Goal: Task Accomplishment & Management: Use online tool/utility

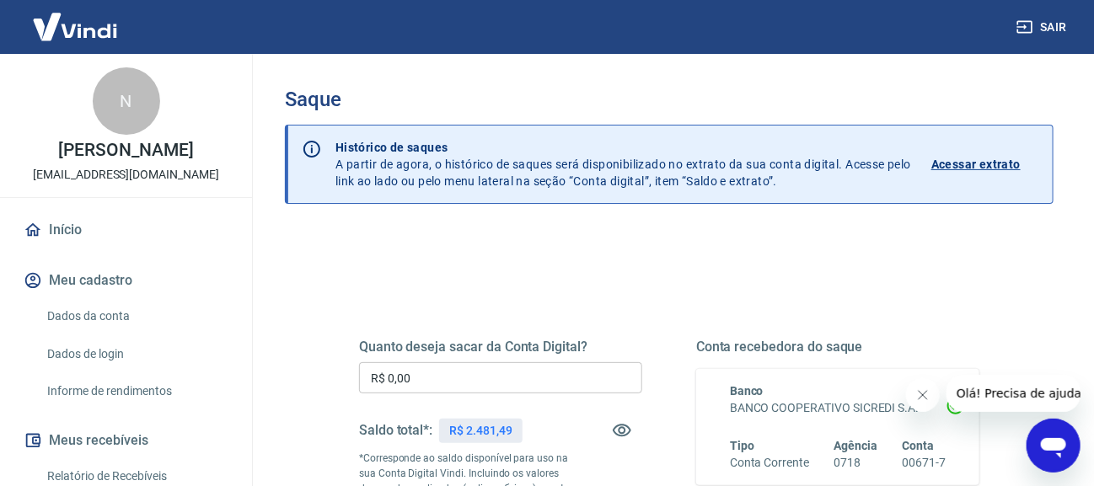
click at [476, 395] on div "Quanto deseja sacar da Conta Digital? R$ 0,00 ​ Saldo total*: R$ 2.481,49 *Corr…" at bounding box center [500, 459] width 283 height 241
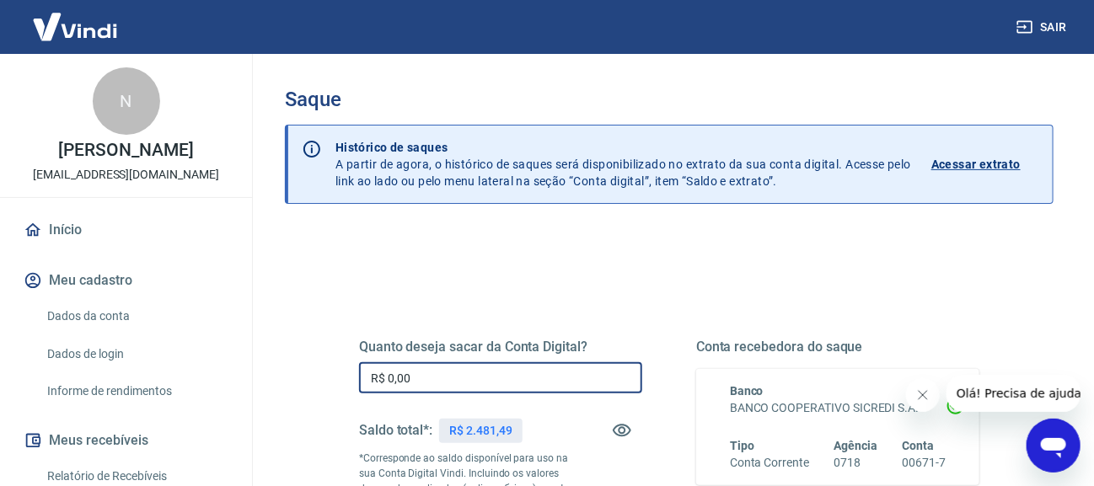
click at [504, 383] on input "R$ 0,00" at bounding box center [500, 377] width 283 height 31
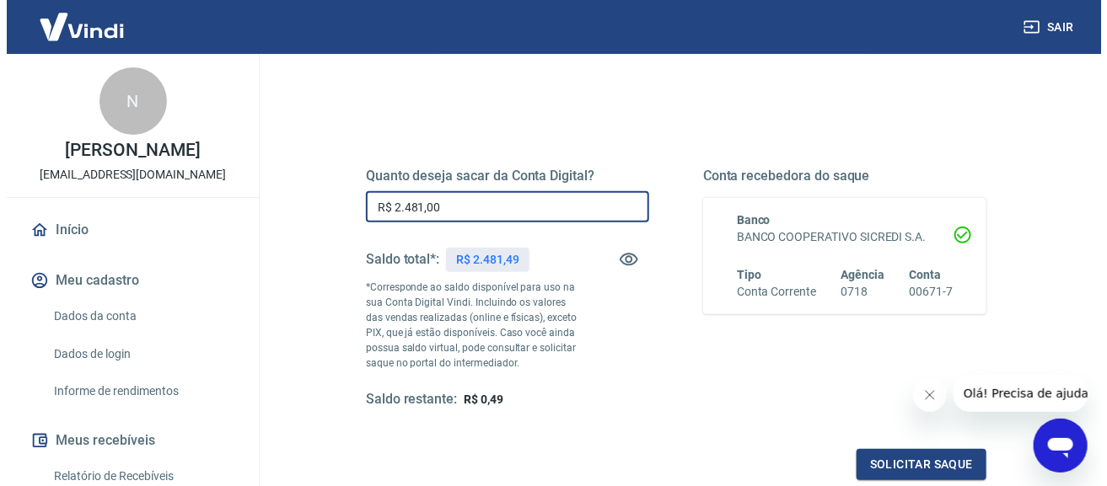
scroll to position [172, 0]
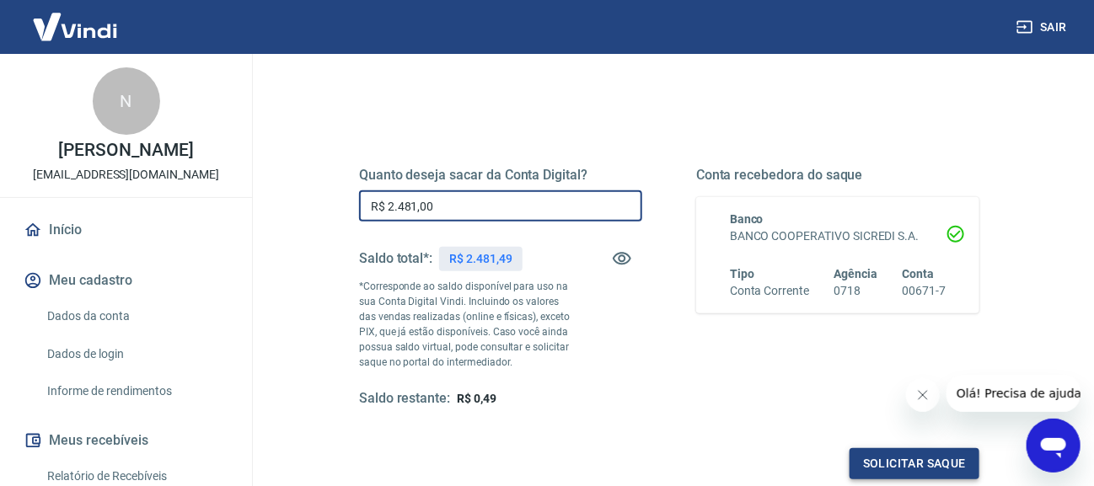
type input "R$ 2.481,00"
click at [897, 471] on button "Solicitar saque" at bounding box center [915, 463] width 130 height 31
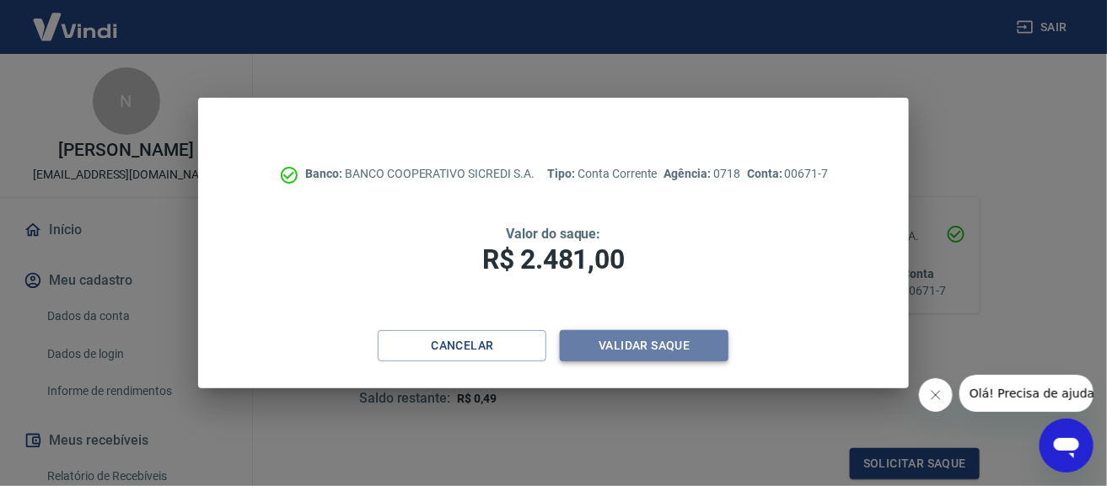
click at [701, 357] on button "Validar saque" at bounding box center [644, 345] width 169 height 31
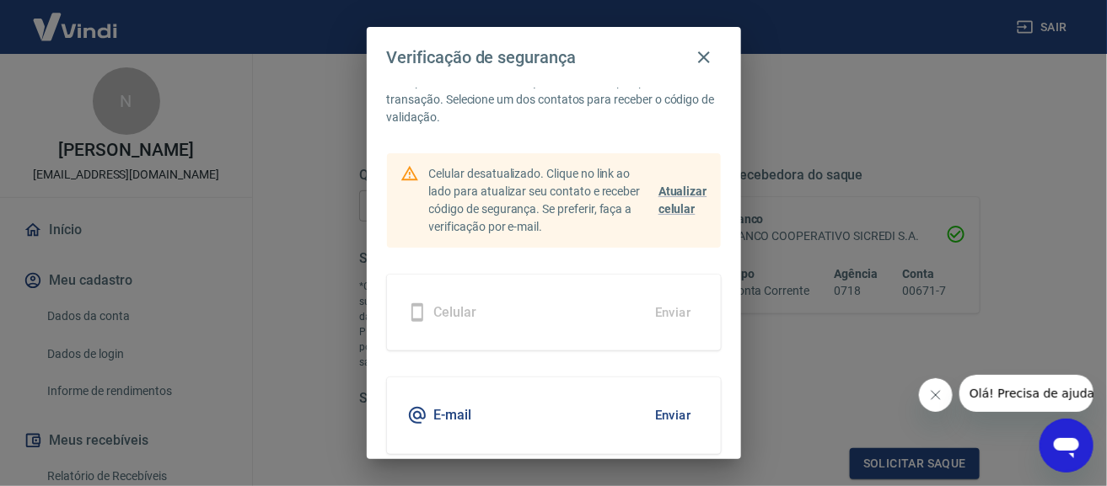
scroll to position [43, 0]
click at [668, 400] on button "Enviar" at bounding box center [673, 414] width 55 height 35
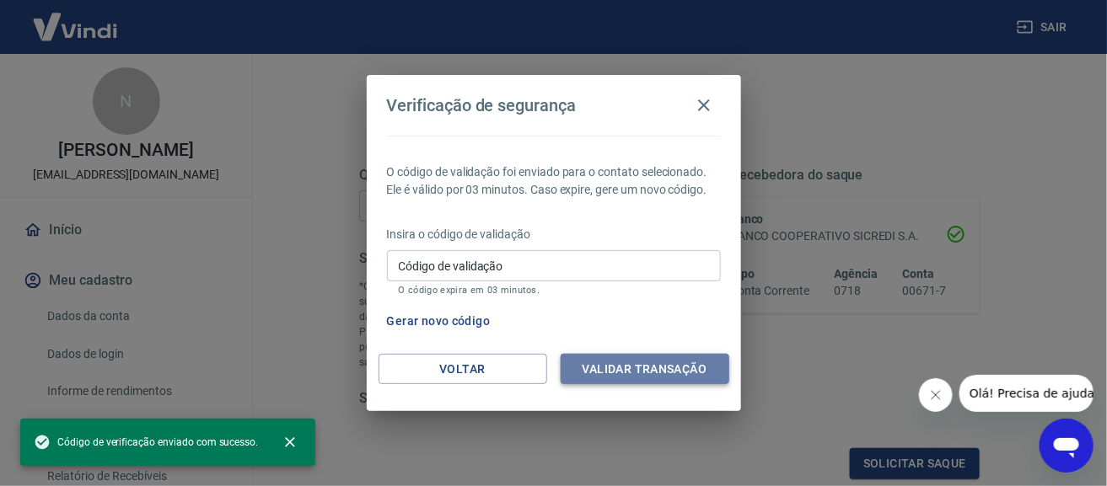
click at [635, 366] on button "Validar transação" at bounding box center [645, 369] width 169 height 31
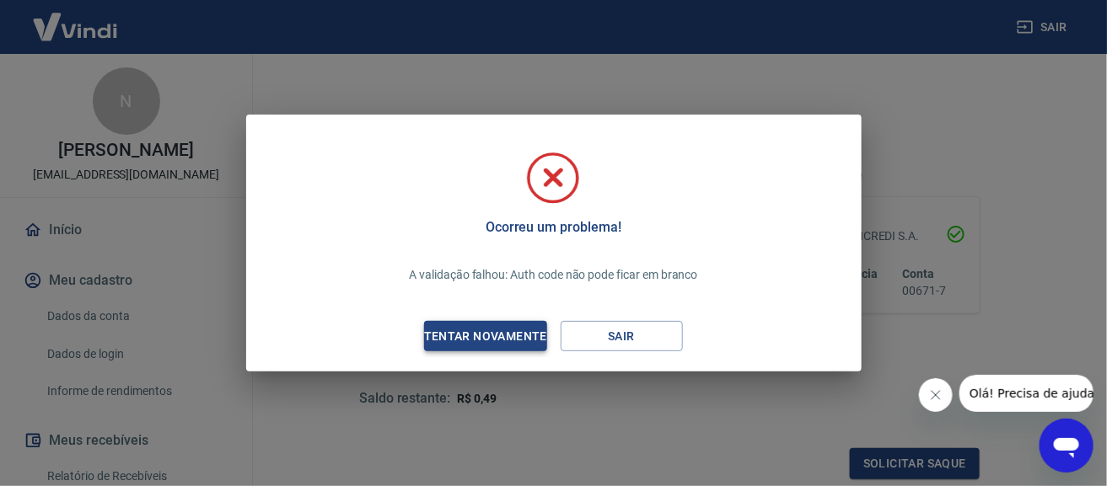
click at [530, 322] on button "Tentar novamente" at bounding box center [485, 336] width 122 height 31
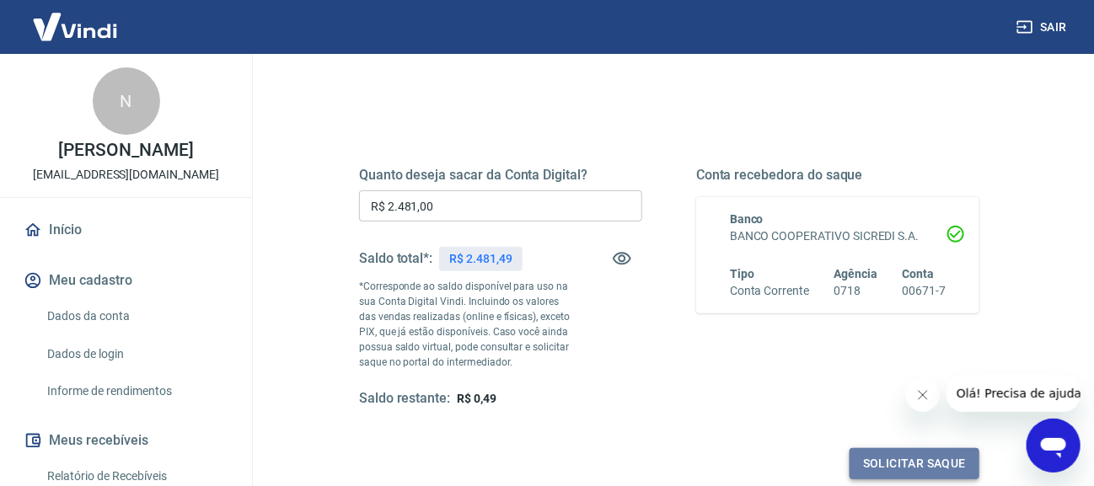
click at [900, 454] on button "Solicitar saque" at bounding box center [915, 463] width 130 height 31
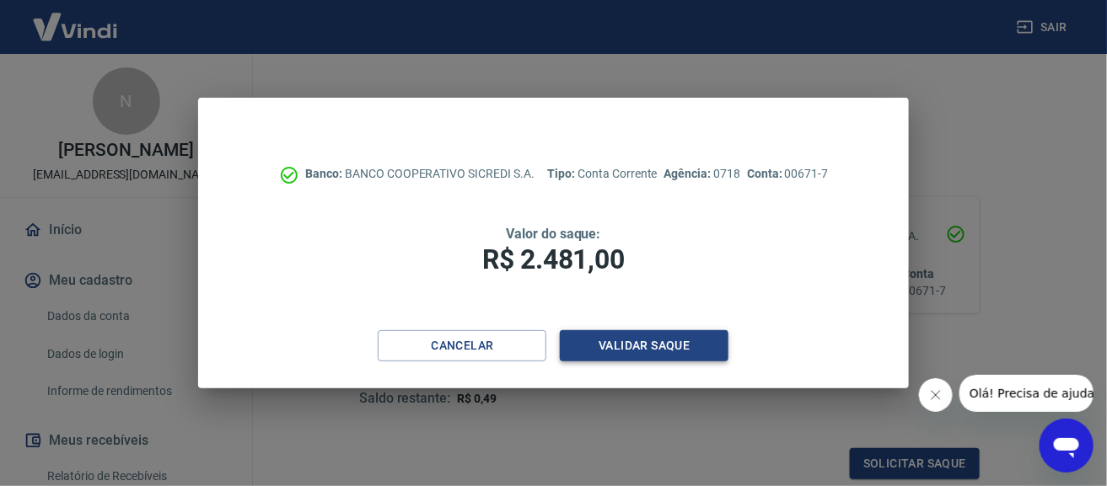
click at [642, 332] on button "Validar saque" at bounding box center [644, 345] width 169 height 31
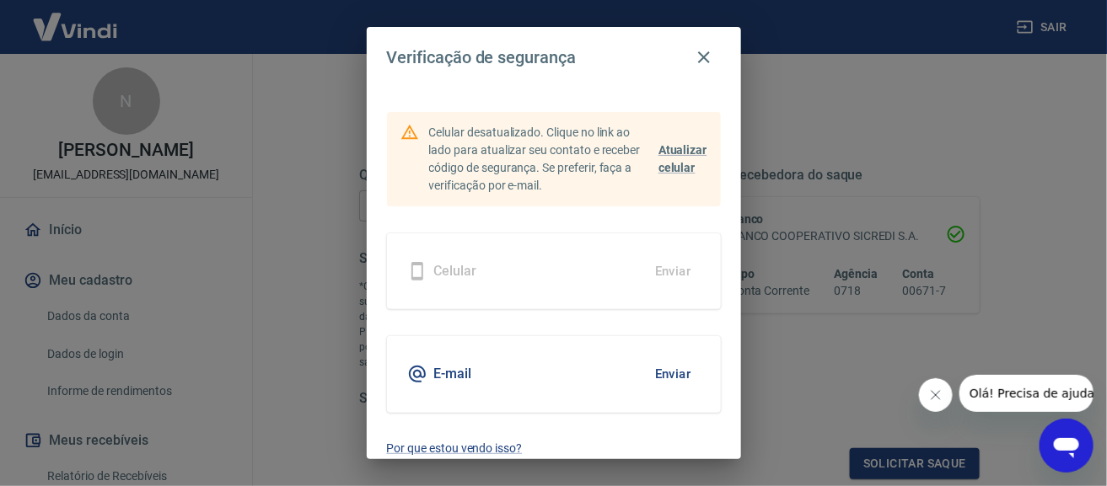
scroll to position [98, 0]
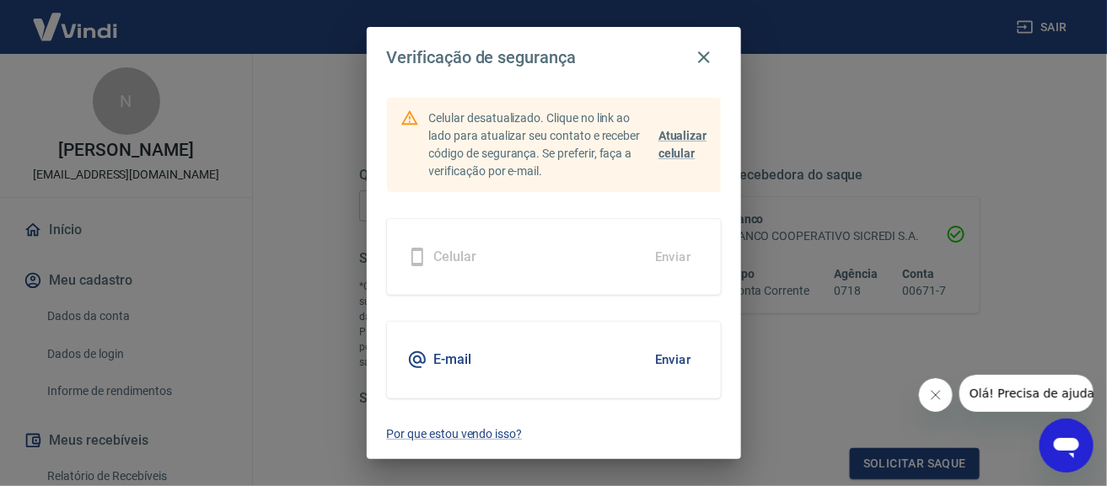
click at [666, 352] on button "Enviar" at bounding box center [673, 359] width 55 height 35
click at [647, 362] on button "Enviar" at bounding box center [673, 359] width 55 height 35
click at [598, 379] on div "E-mail Enviar" at bounding box center [554, 360] width 334 height 76
click at [485, 368] on div "E-mail Enviar" at bounding box center [554, 360] width 334 height 76
click at [449, 348] on div "E-mail Enviar" at bounding box center [554, 360] width 334 height 76
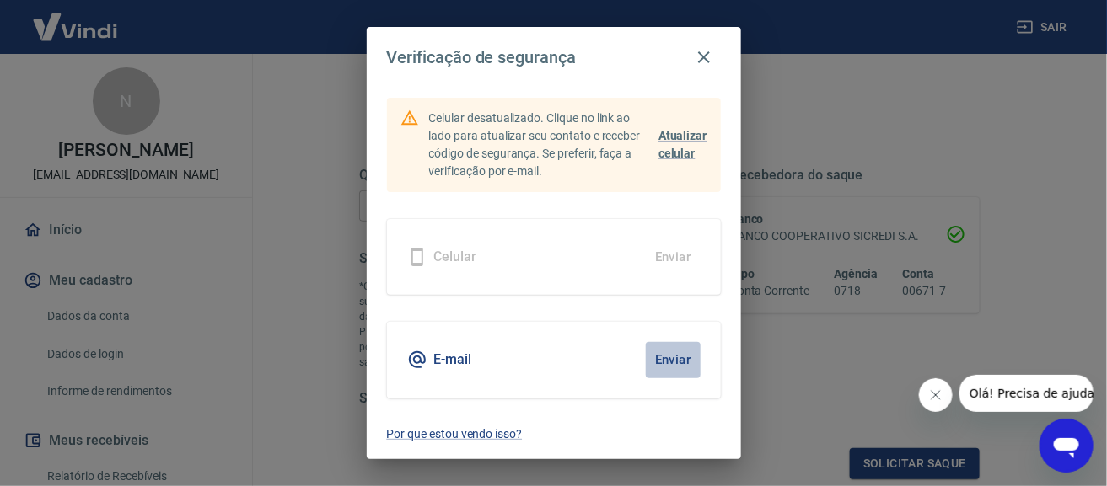
click at [666, 361] on button "Enviar" at bounding box center [673, 359] width 55 height 35
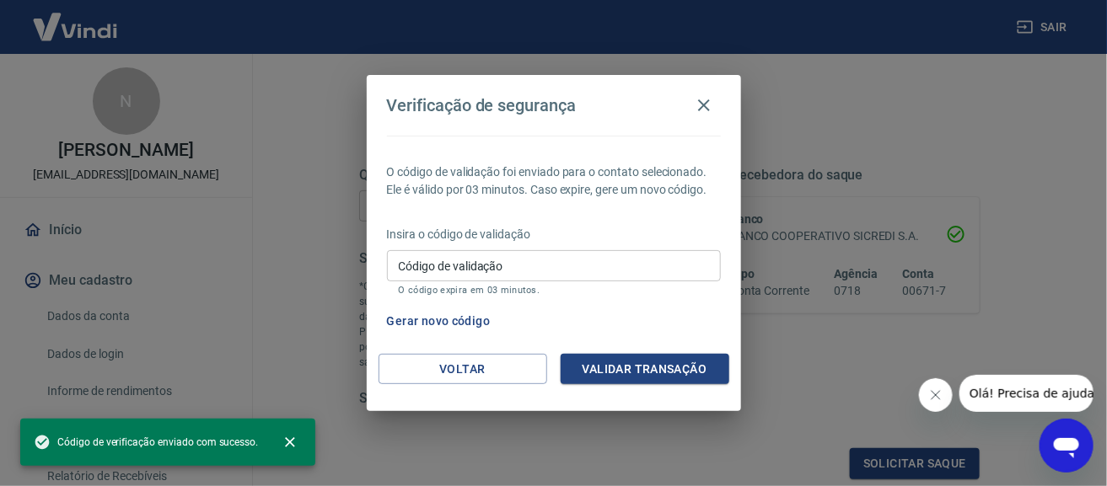
click at [570, 275] on input "Código de validação" at bounding box center [554, 265] width 334 height 31
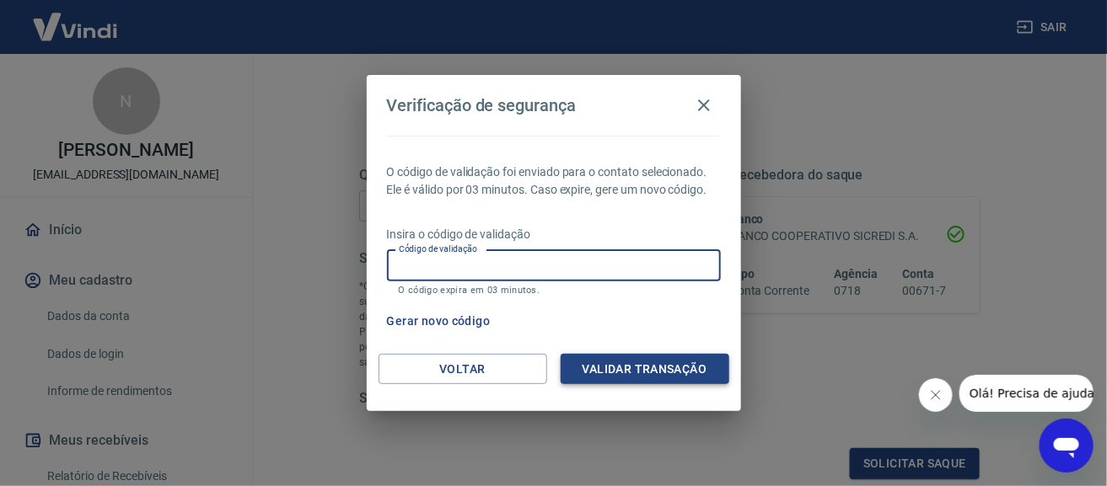
click at [638, 378] on button "Validar transação" at bounding box center [645, 369] width 169 height 31
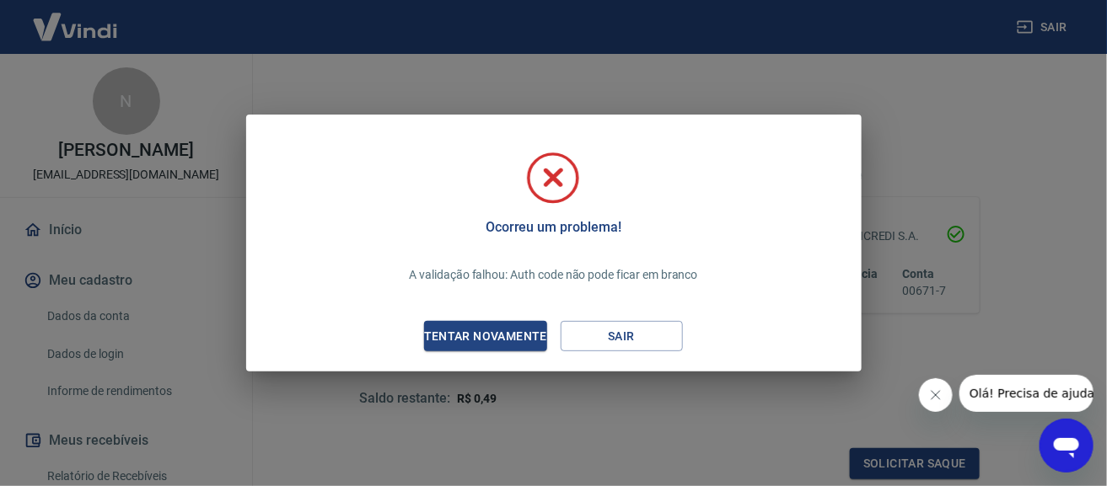
click at [534, 345] on div "Tentar novamente" at bounding box center [486, 336] width 164 height 21
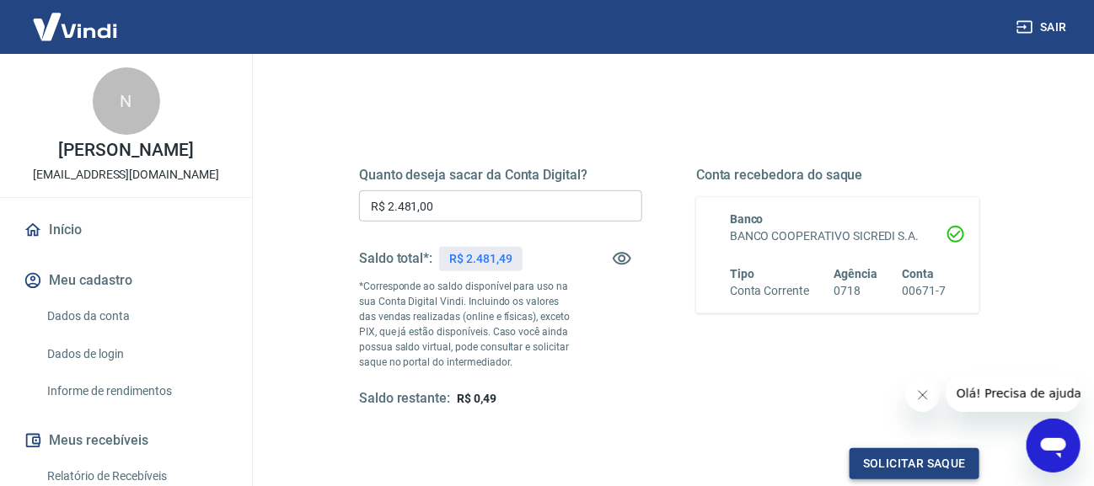
click at [900, 470] on button "Solicitar saque" at bounding box center [915, 463] width 130 height 31
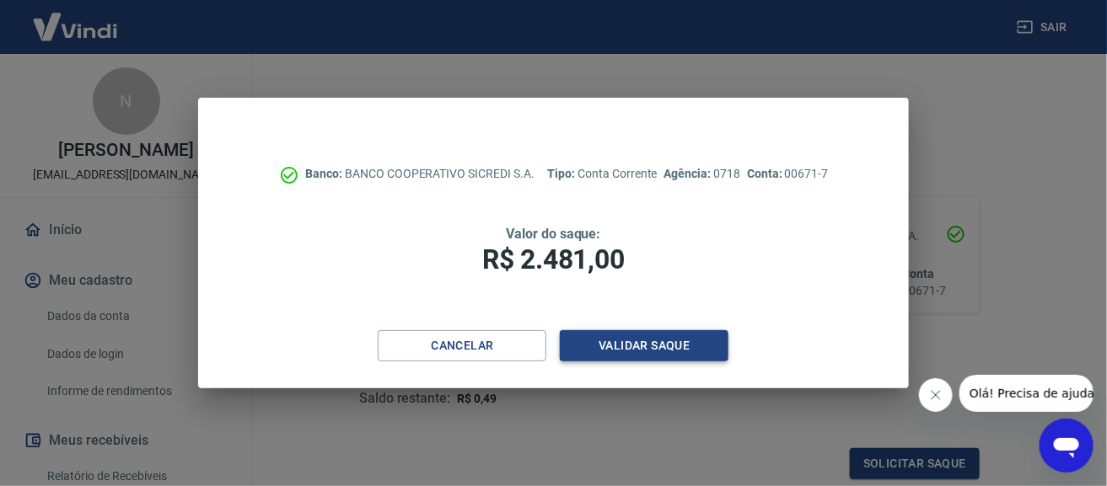
click at [668, 352] on button "Validar saque" at bounding box center [644, 345] width 169 height 31
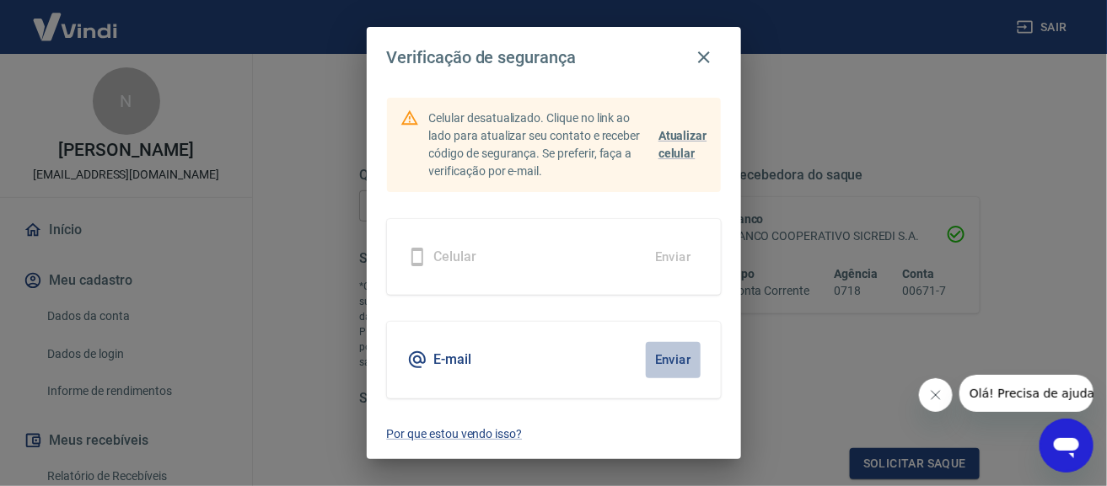
click at [649, 362] on button "Enviar" at bounding box center [673, 359] width 55 height 35
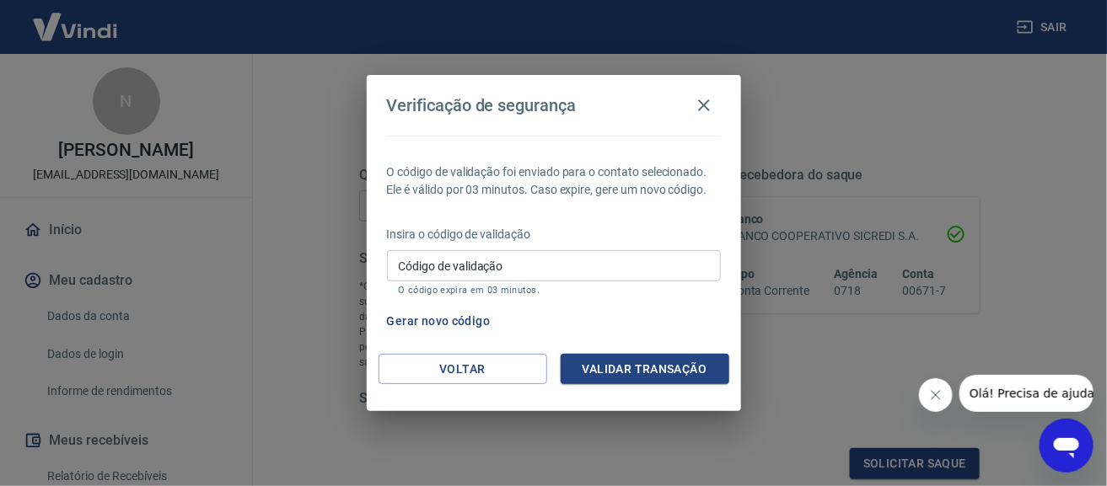
click at [500, 253] on input "Código de validação" at bounding box center [554, 265] width 334 height 31
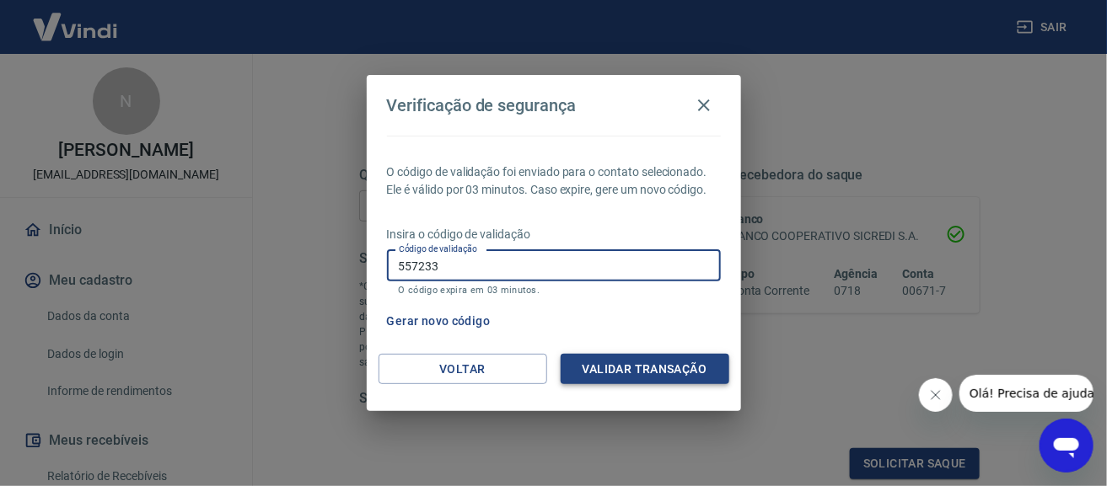
type input "557233"
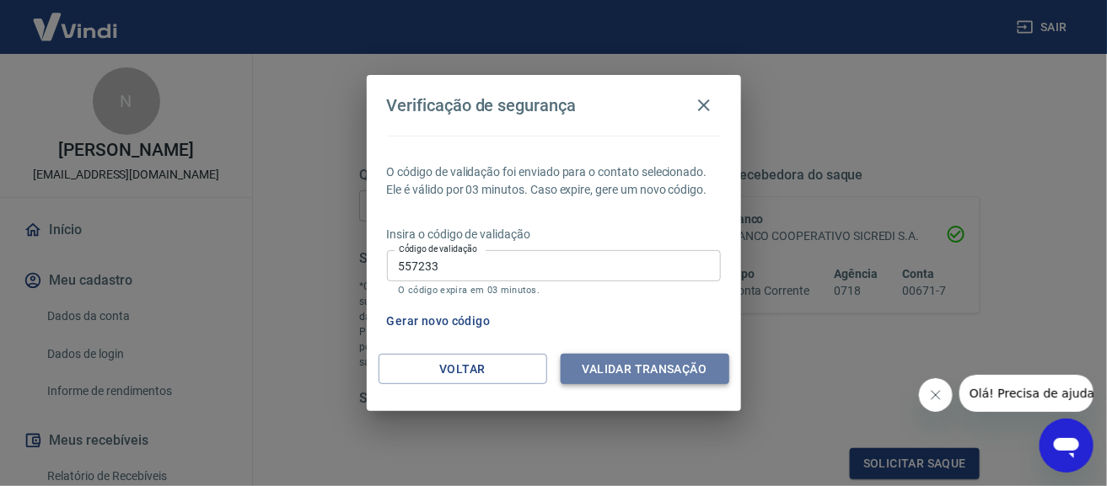
click at [639, 364] on button "Validar transação" at bounding box center [645, 369] width 169 height 31
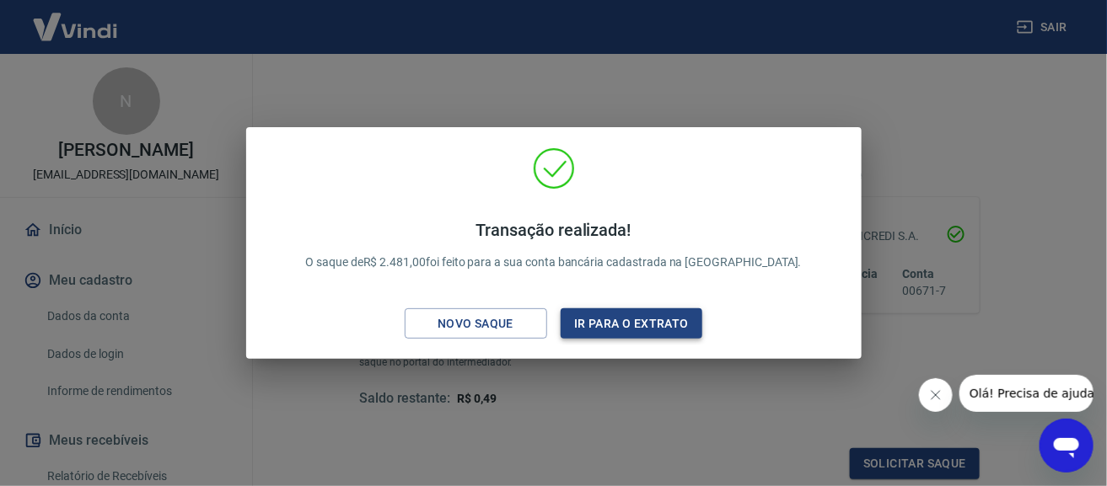
click at [628, 328] on button "Ir para o extrato" at bounding box center [632, 324] width 142 height 31
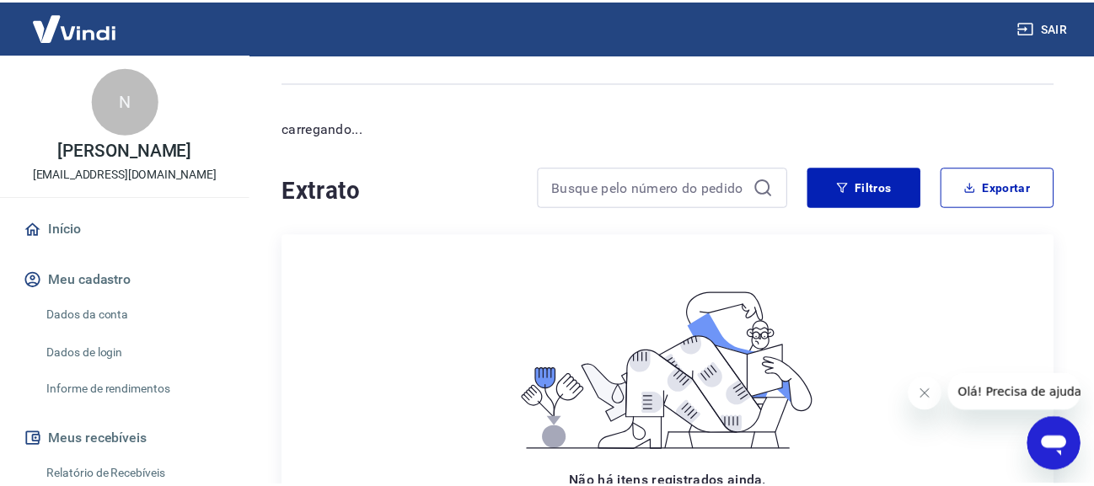
scroll to position [33, 0]
